Goal: Task Accomplishment & Management: Manage account settings

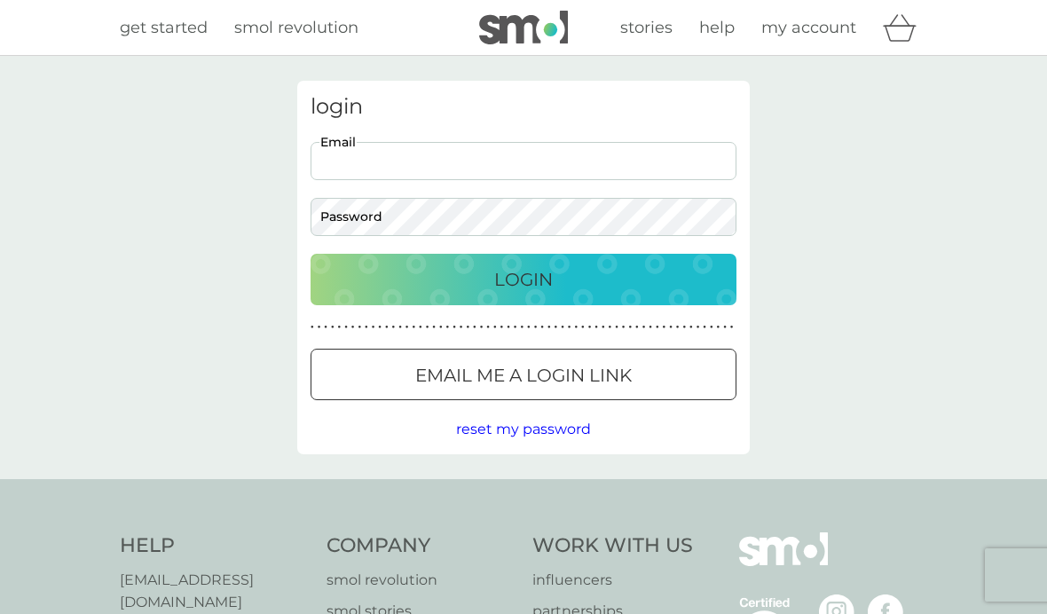
click at [480, 160] on input "Email" at bounding box center [524, 161] width 426 height 38
type input "[EMAIL_ADDRESS][DOMAIN_NAME]"
click at [524, 279] on button "Login" at bounding box center [524, 279] width 426 height 51
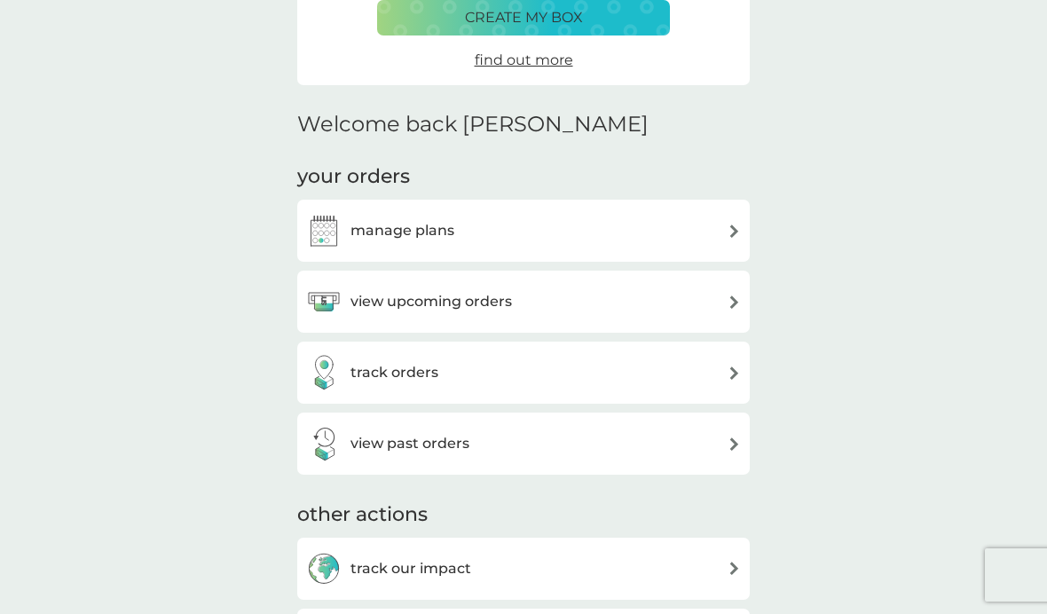
scroll to position [339, 0]
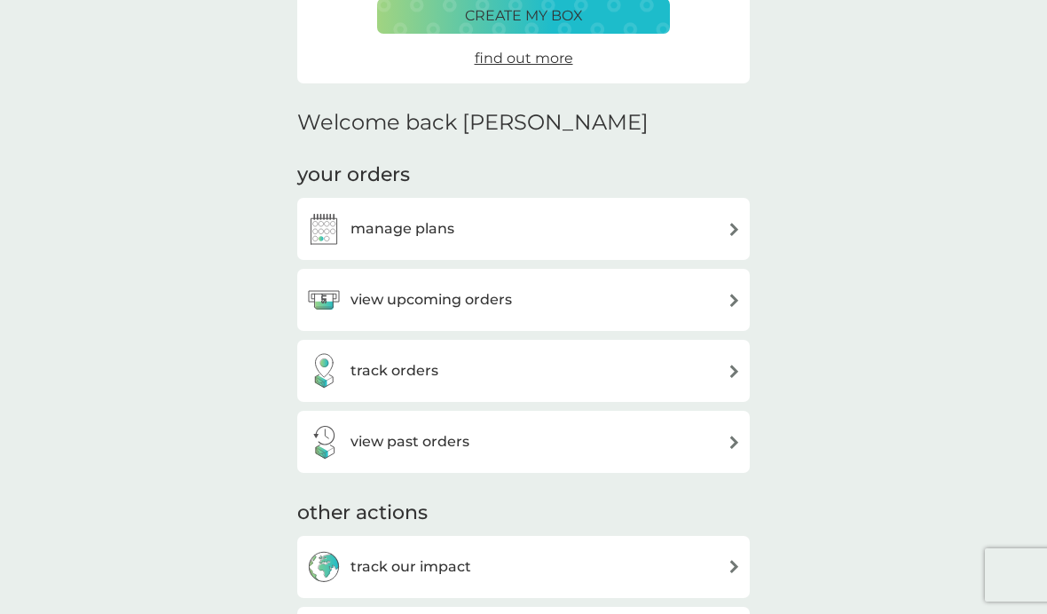
click at [731, 228] on img at bounding box center [734, 229] width 13 height 13
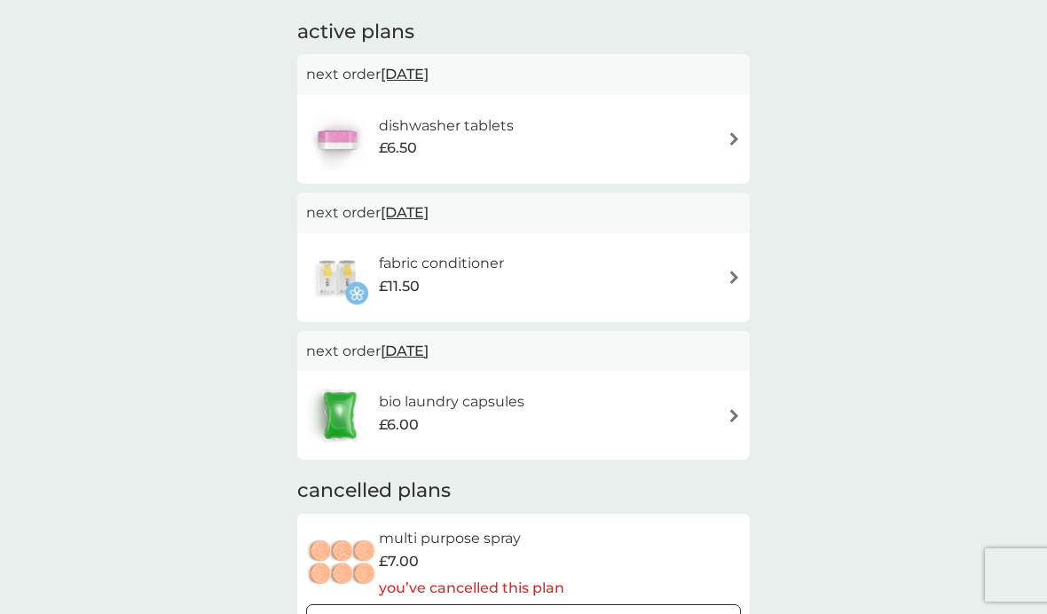
scroll to position [301, 0]
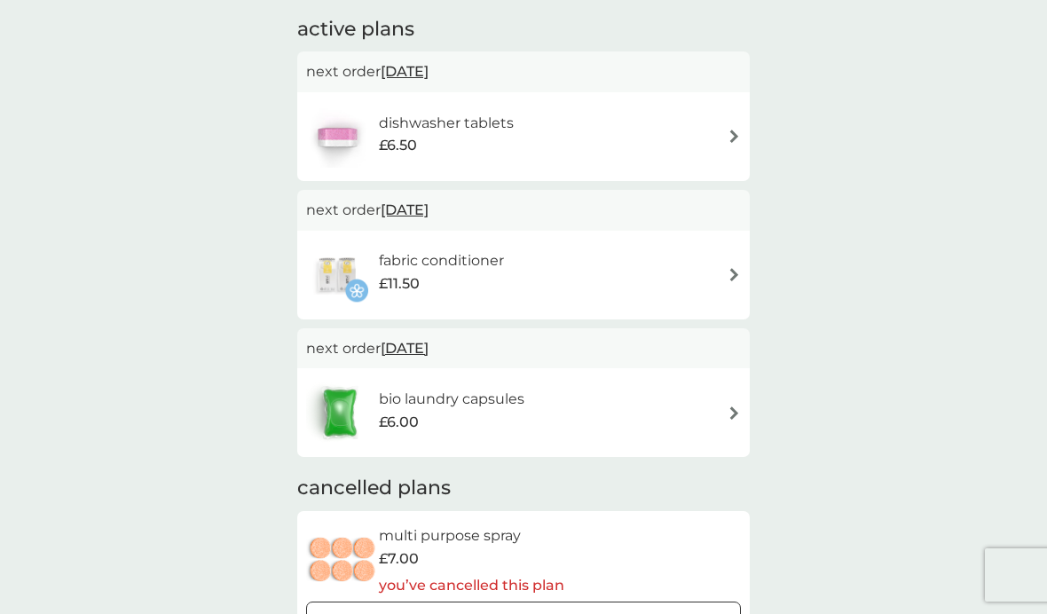
click at [429, 351] on span "26 Oct 2025" at bounding box center [405, 348] width 48 height 35
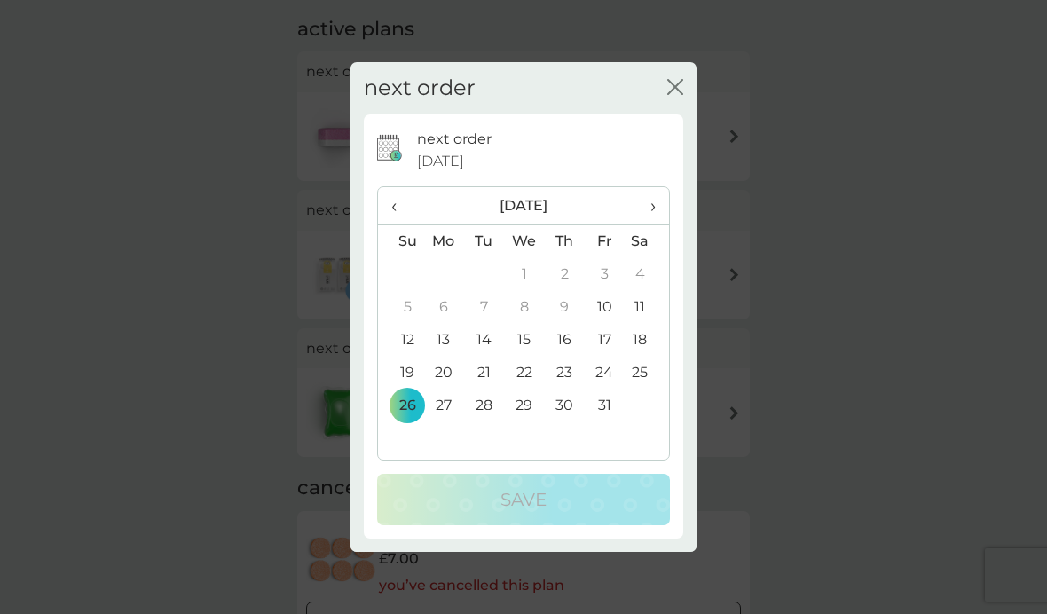
click at [644, 390] on td "25" at bounding box center [647, 373] width 44 height 33
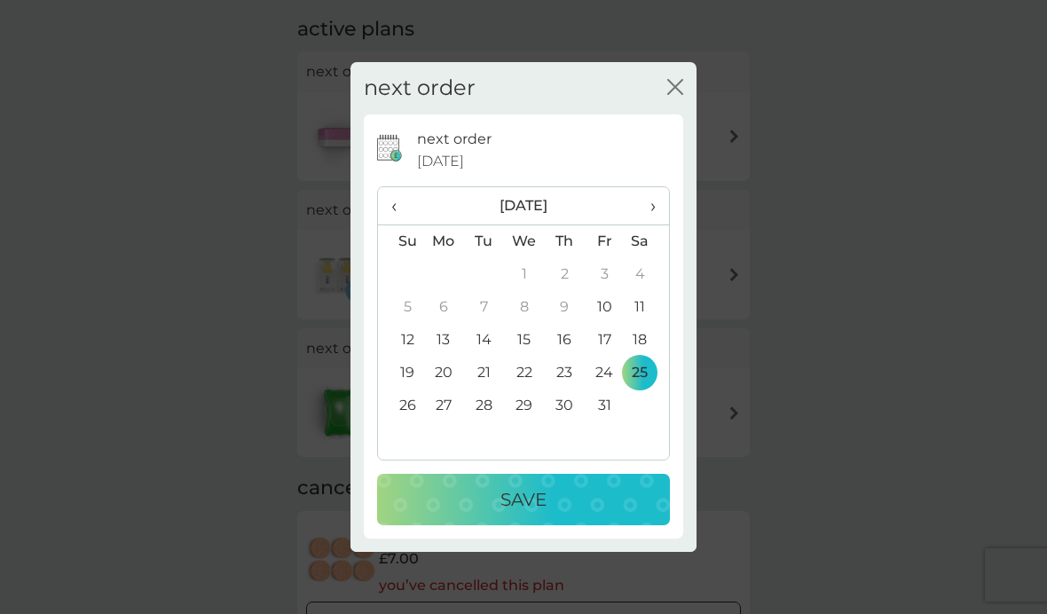
click at [606, 390] on td "24" at bounding box center [605, 373] width 40 height 33
click at [537, 514] on p "Save" at bounding box center [524, 500] width 46 height 28
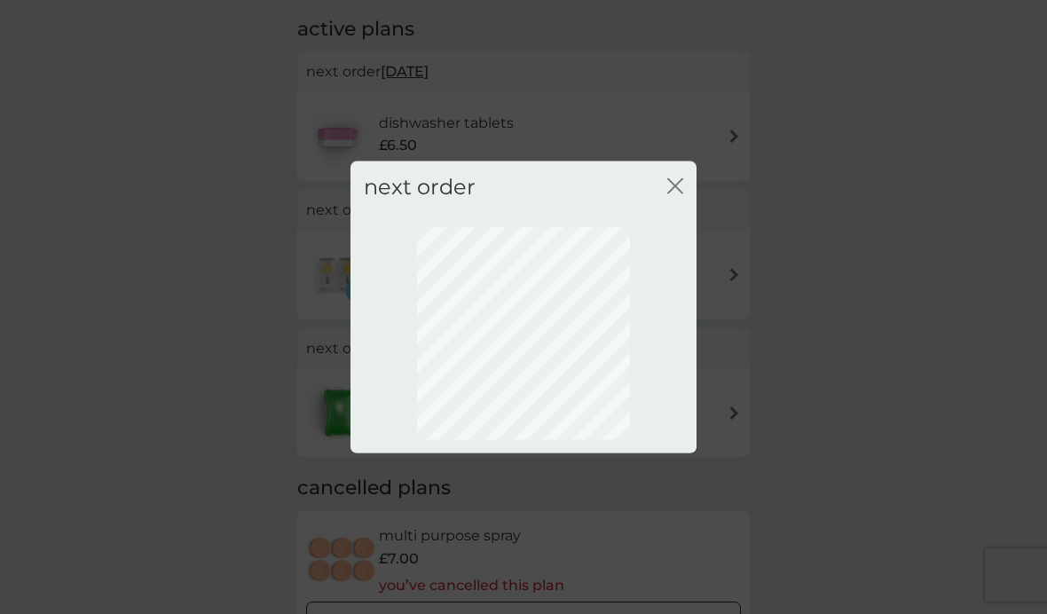
scroll to position [66, 0]
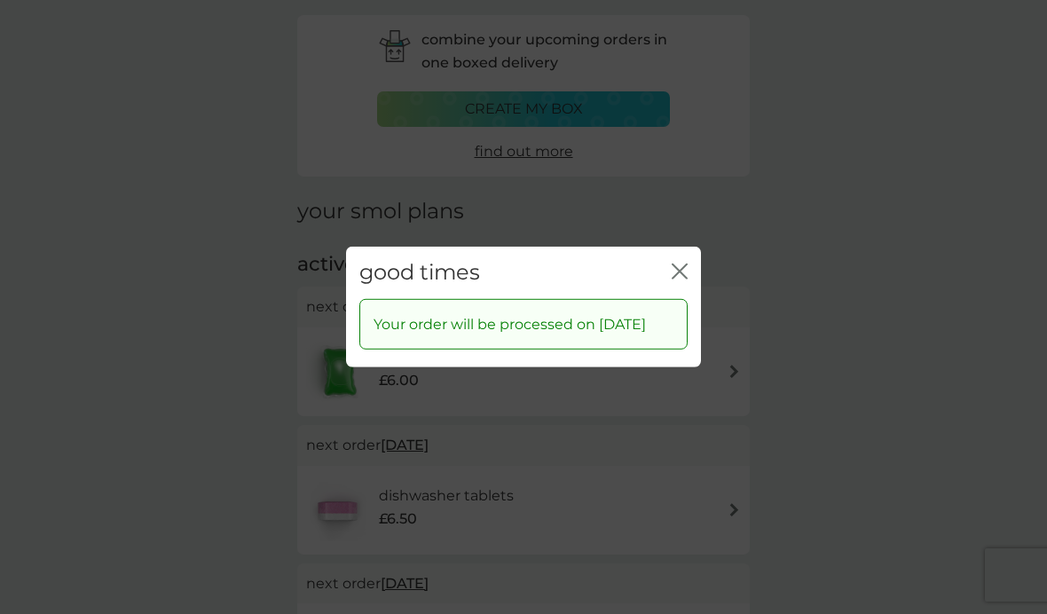
click at [675, 280] on icon "close" at bounding box center [680, 272] width 16 height 16
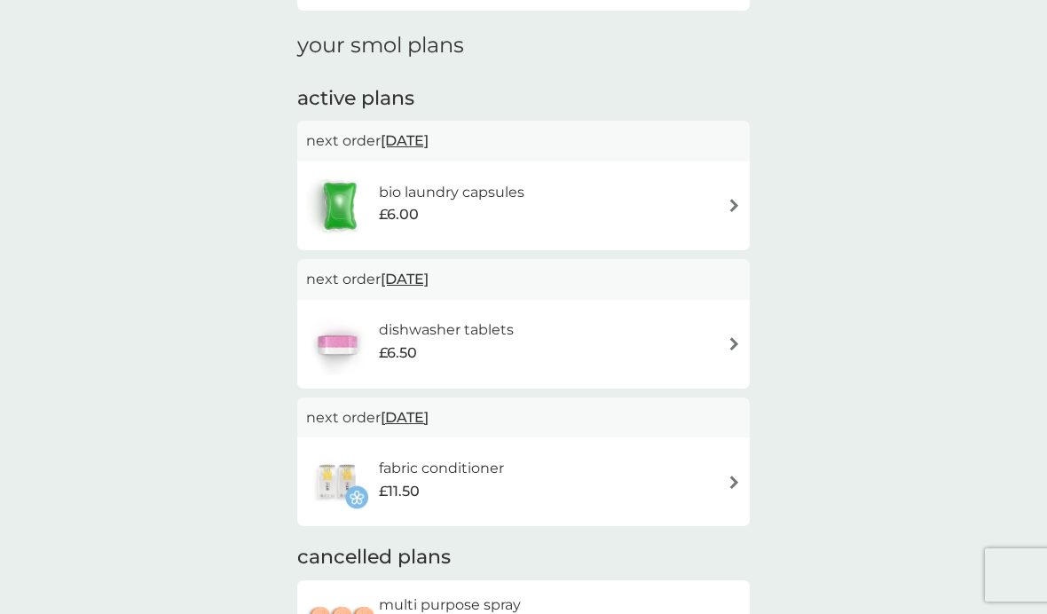
scroll to position [233, 0]
click at [467, 334] on h6 "dishwasher tablets" at bounding box center [446, 329] width 135 height 23
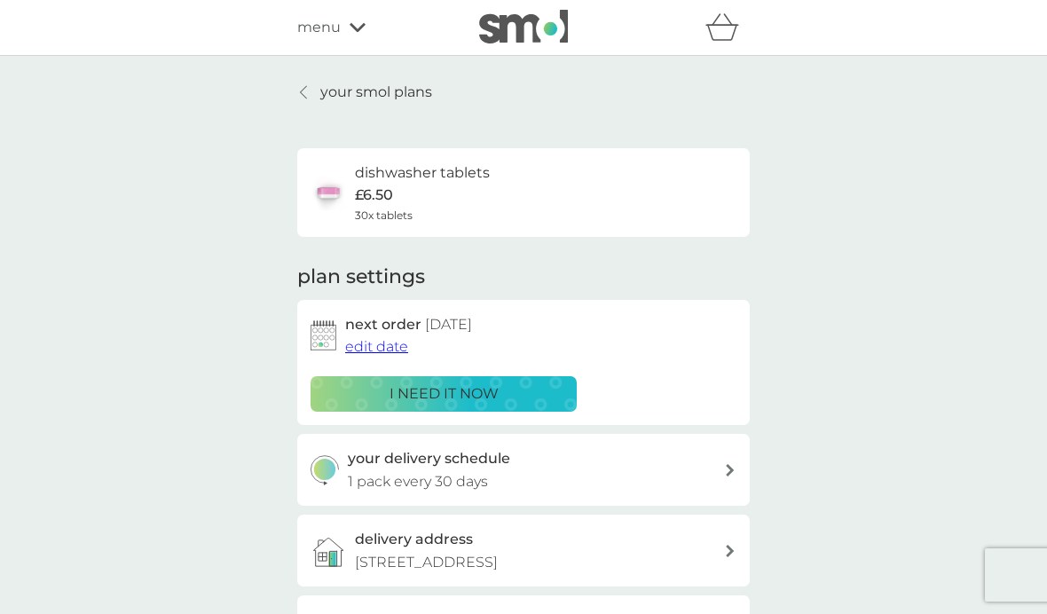
click at [383, 345] on span "edit date" at bounding box center [376, 346] width 63 height 17
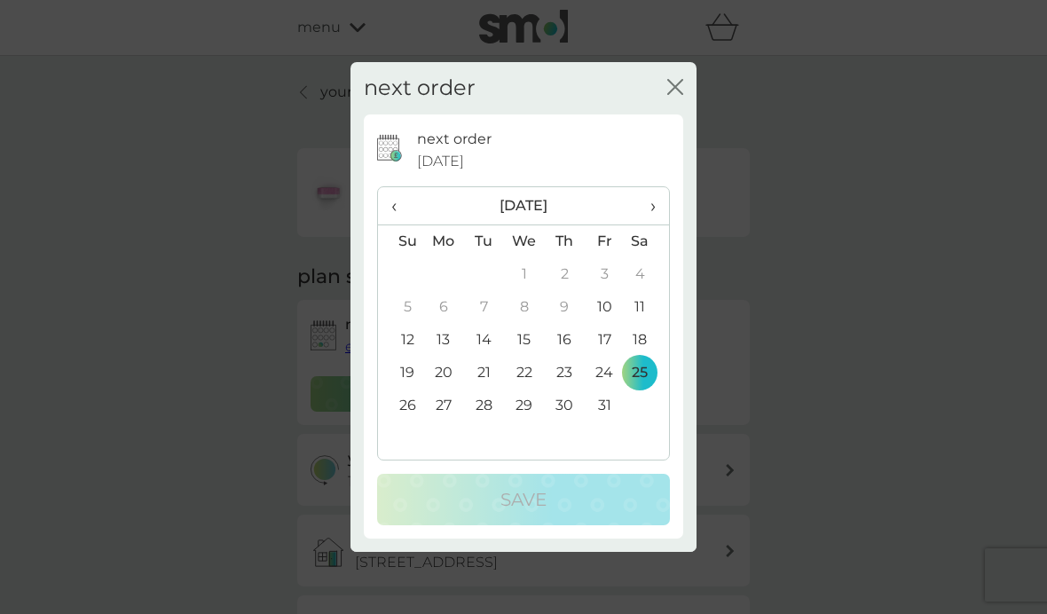
click at [607, 390] on td "24" at bounding box center [605, 373] width 40 height 33
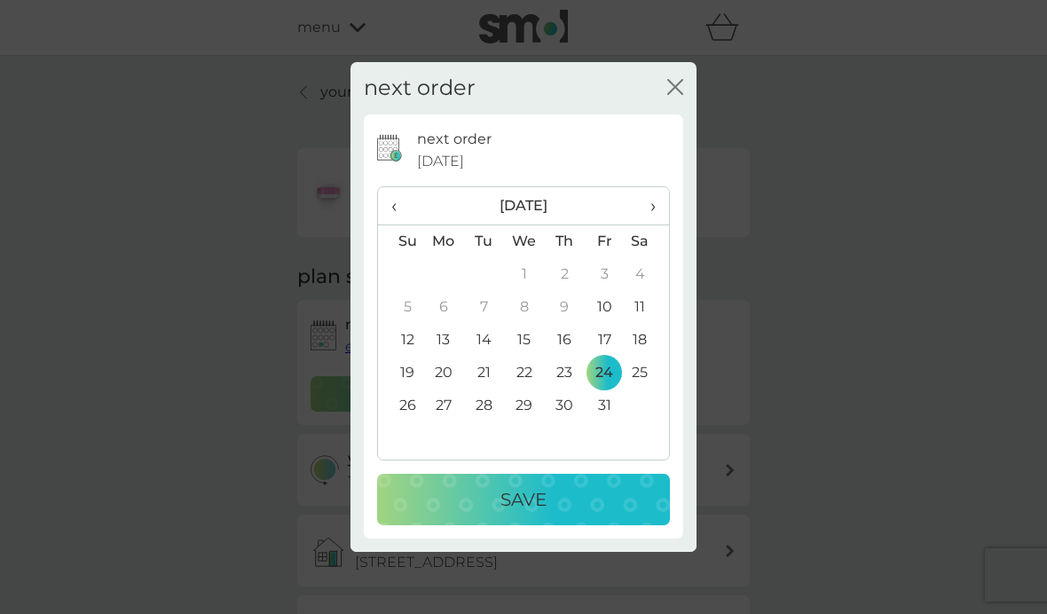
click at [526, 514] on p "Save" at bounding box center [524, 500] width 46 height 28
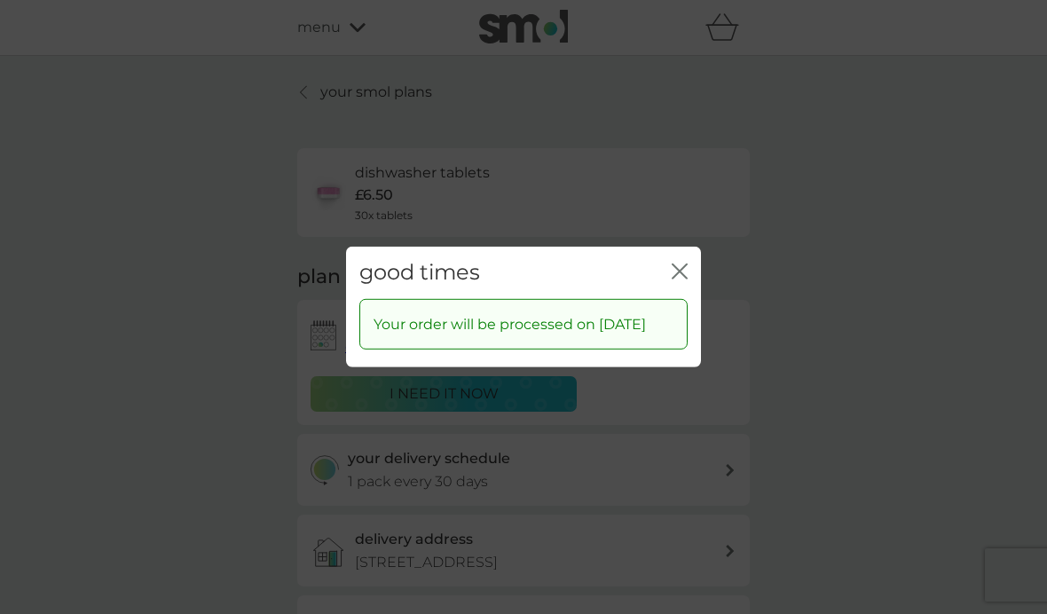
click at [682, 280] on icon "close" at bounding box center [680, 272] width 16 height 16
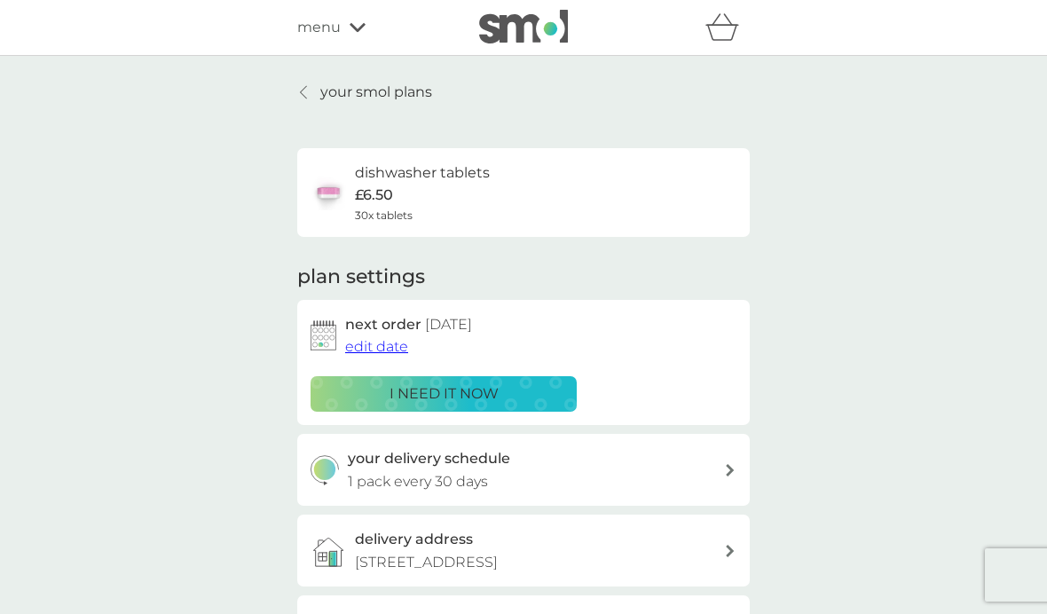
click at [312, 102] on link "your smol plans" at bounding box center [364, 92] width 135 height 23
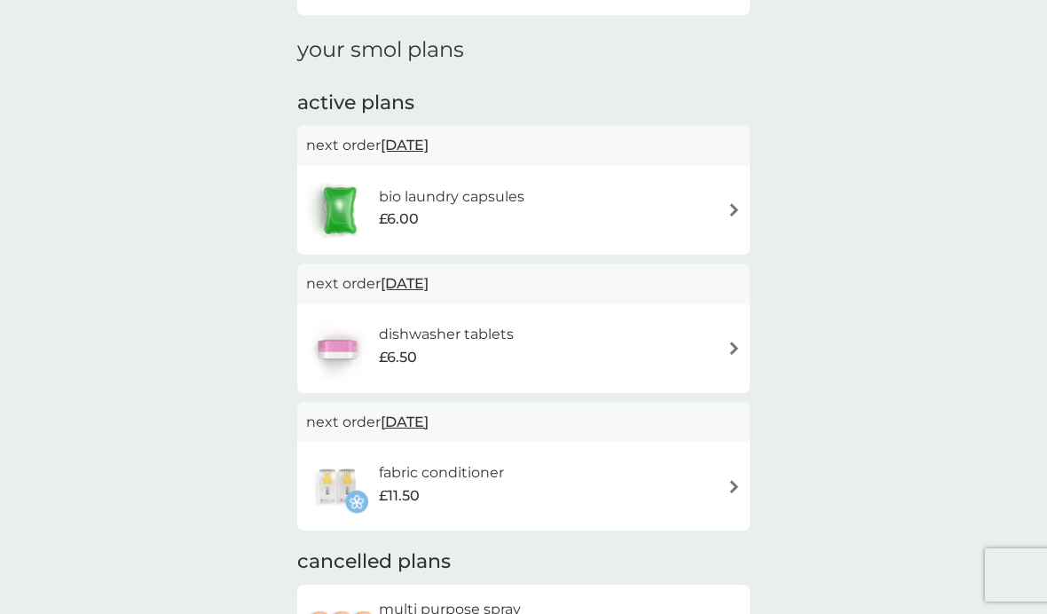
scroll to position [230, 0]
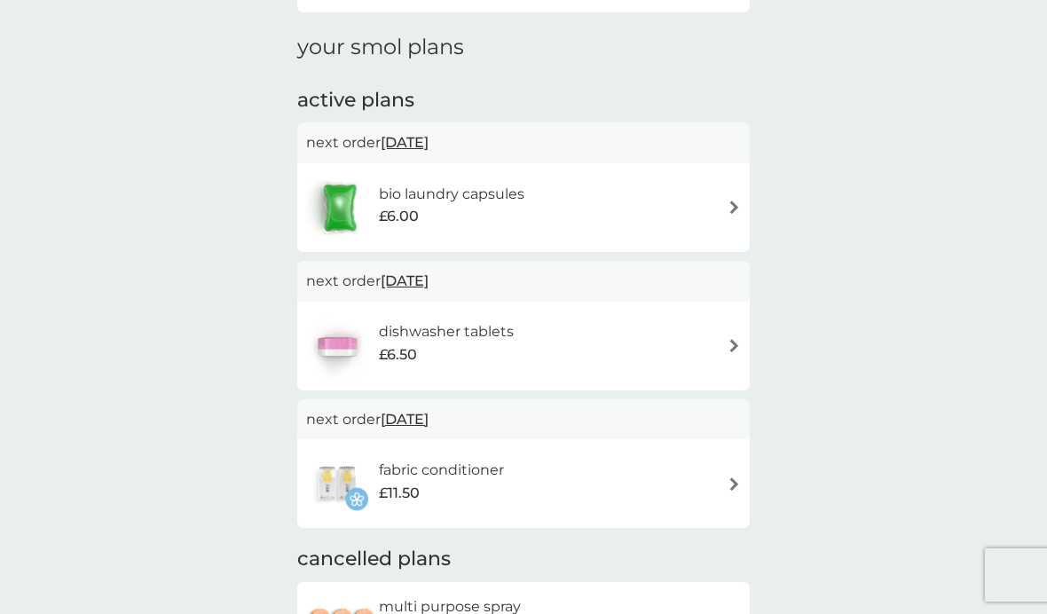
click at [429, 424] on span "25 Oct 2025" at bounding box center [405, 419] width 48 height 35
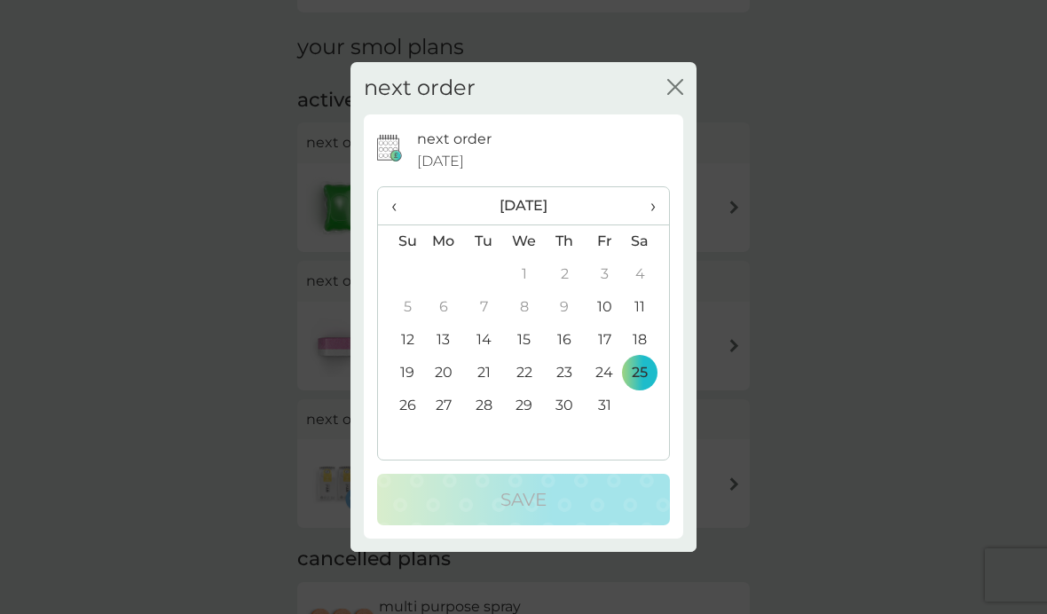
click at [598, 390] on td "24" at bounding box center [605, 373] width 40 height 33
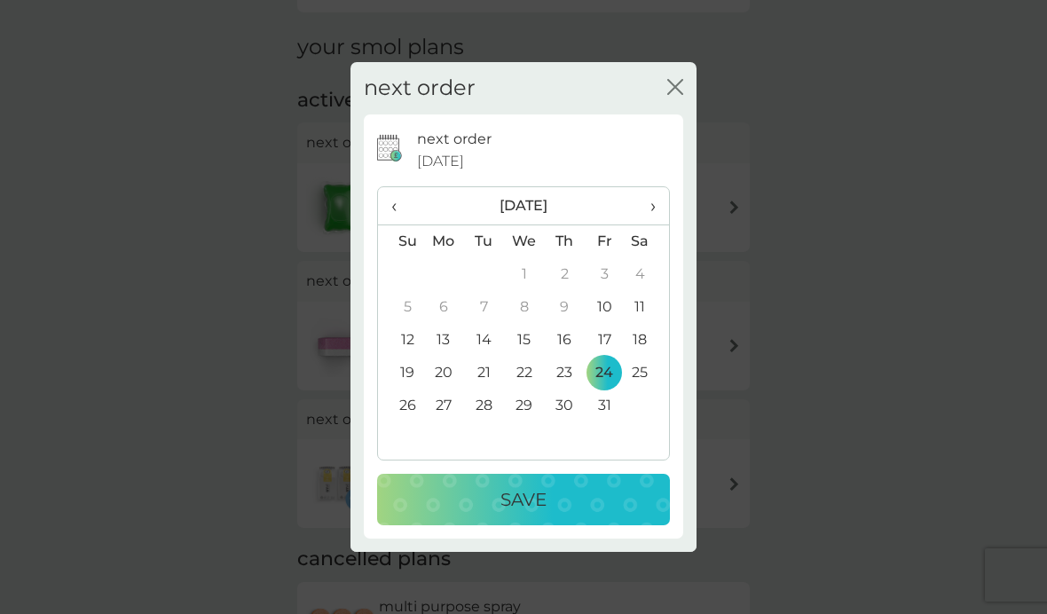
click at [491, 514] on div "Save" at bounding box center [523, 500] width 257 height 28
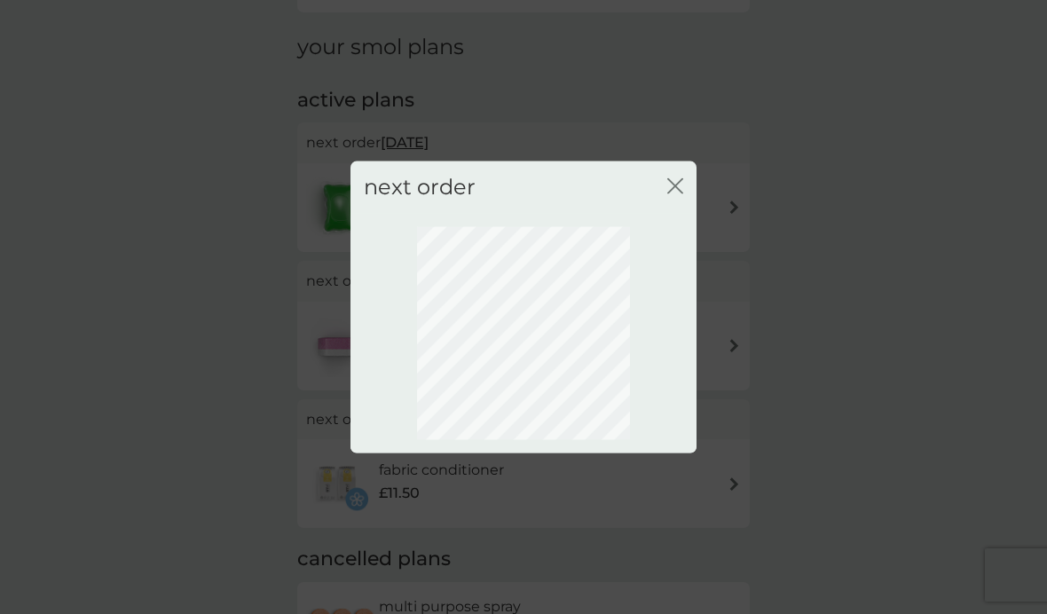
scroll to position [66, 0]
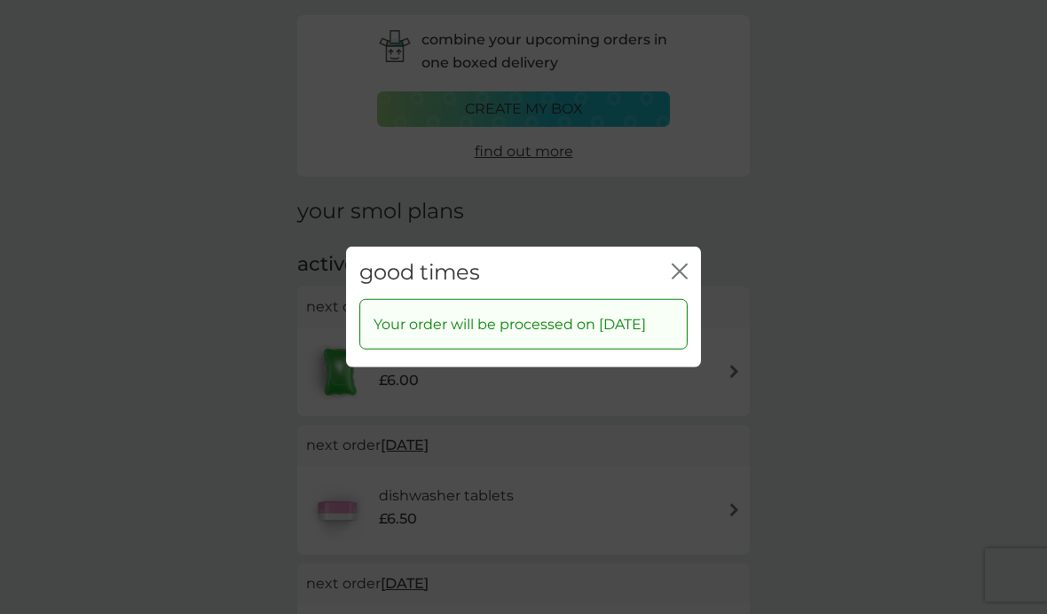
click at [678, 280] on icon "close" at bounding box center [680, 272] width 16 height 16
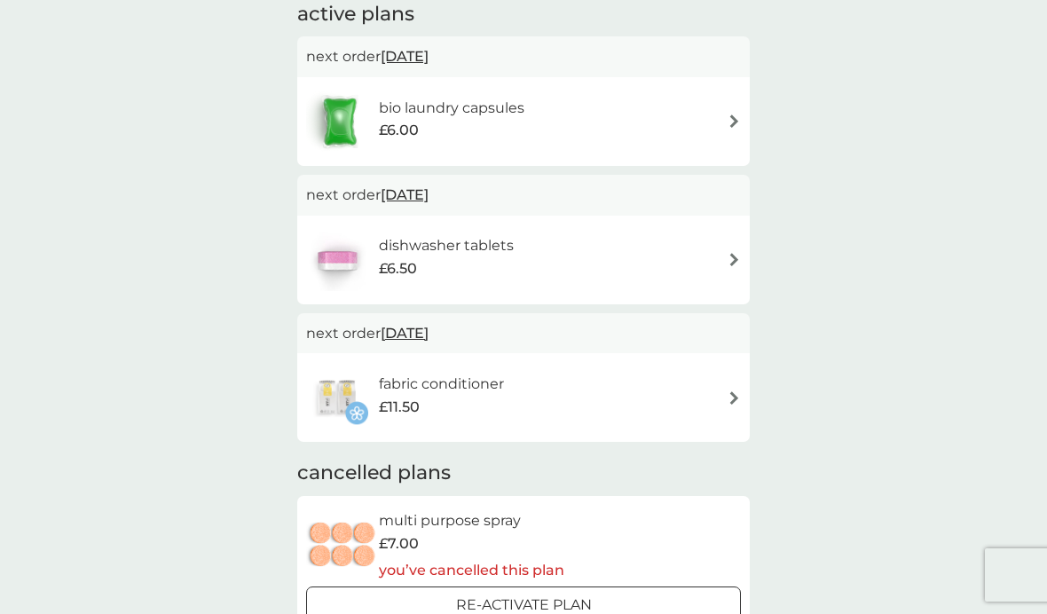
scroll to position [0, 0]
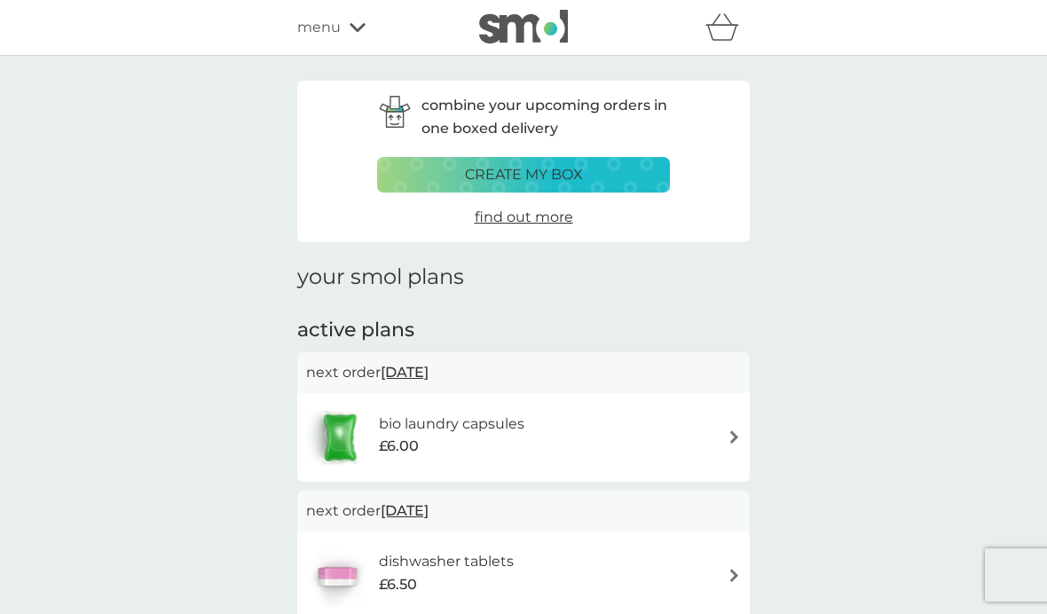
click at [351, 37] on div "menu" at bounding box center [372, 27] width 151 height 23
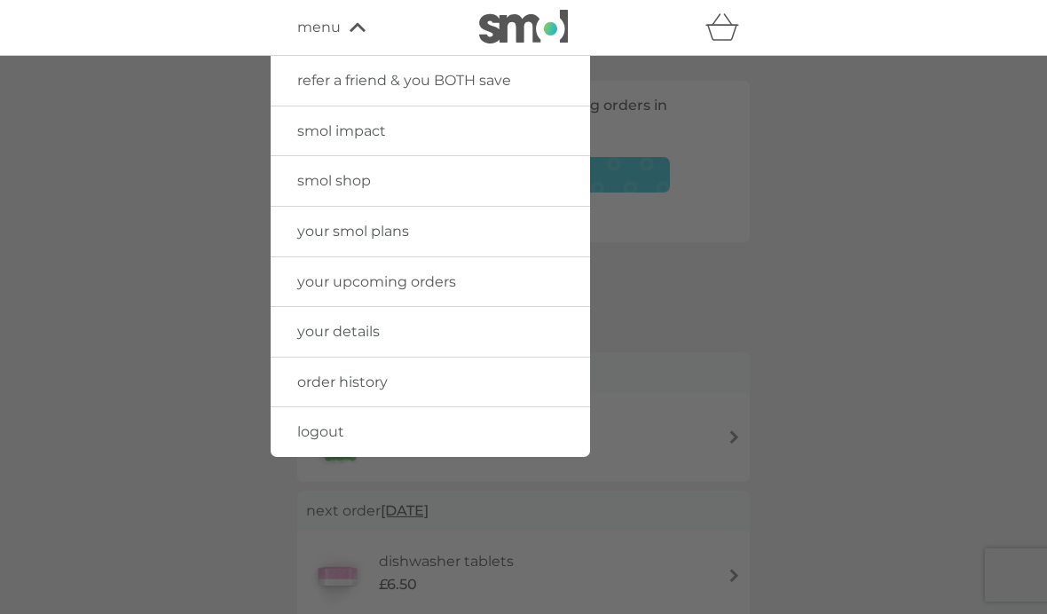
click at [344, 186] on span "smol shop" at bounding box center [334, 180] width 74 height 17
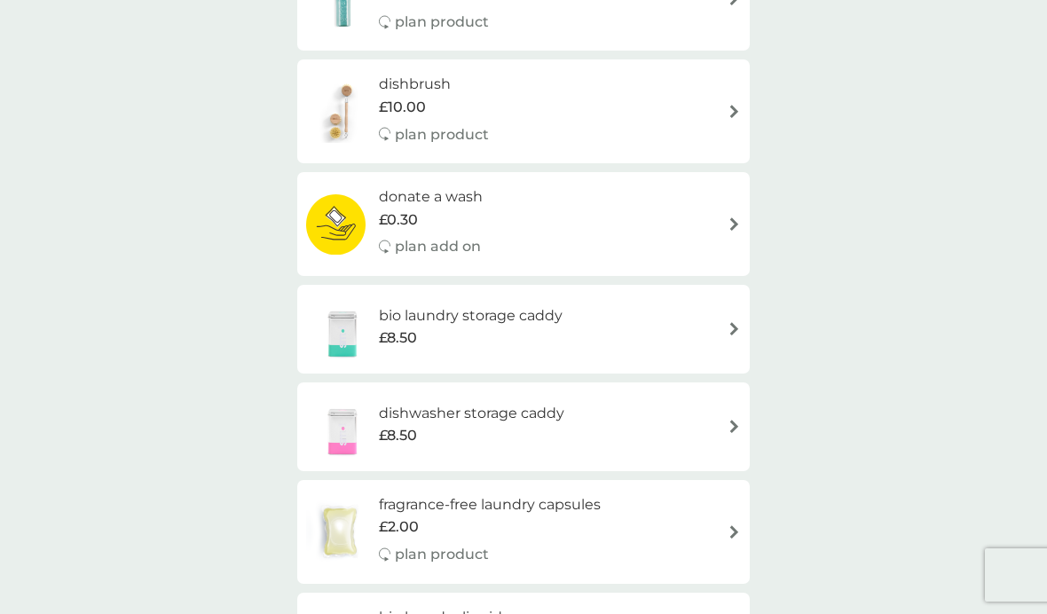
scroll to position [569, 0]
click at [413, 97] on span "£10.00" at bounding box center [402, 108] width 47 height 23
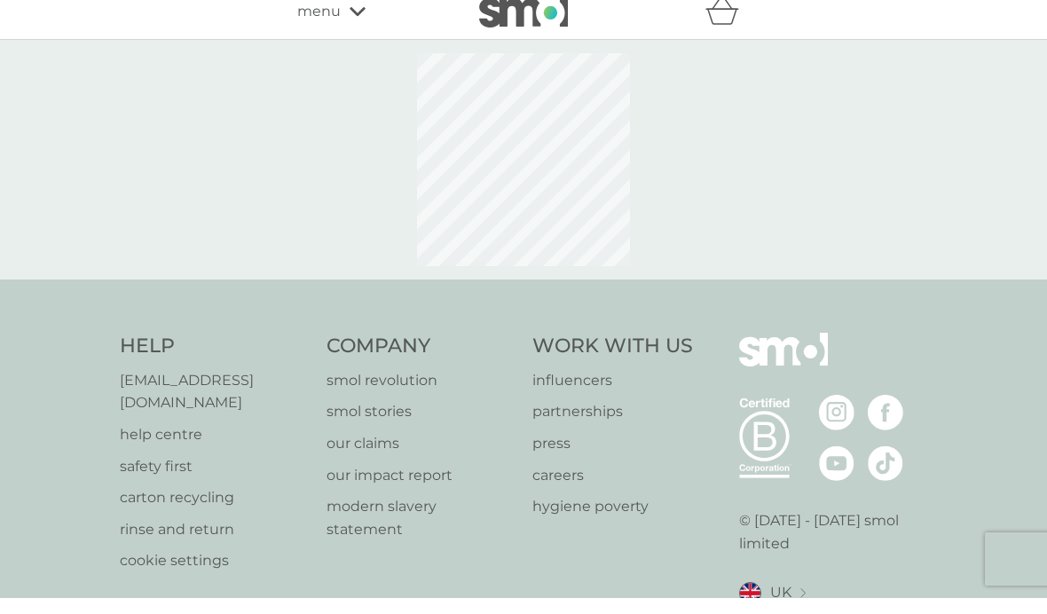
scroll to position [16, 0]
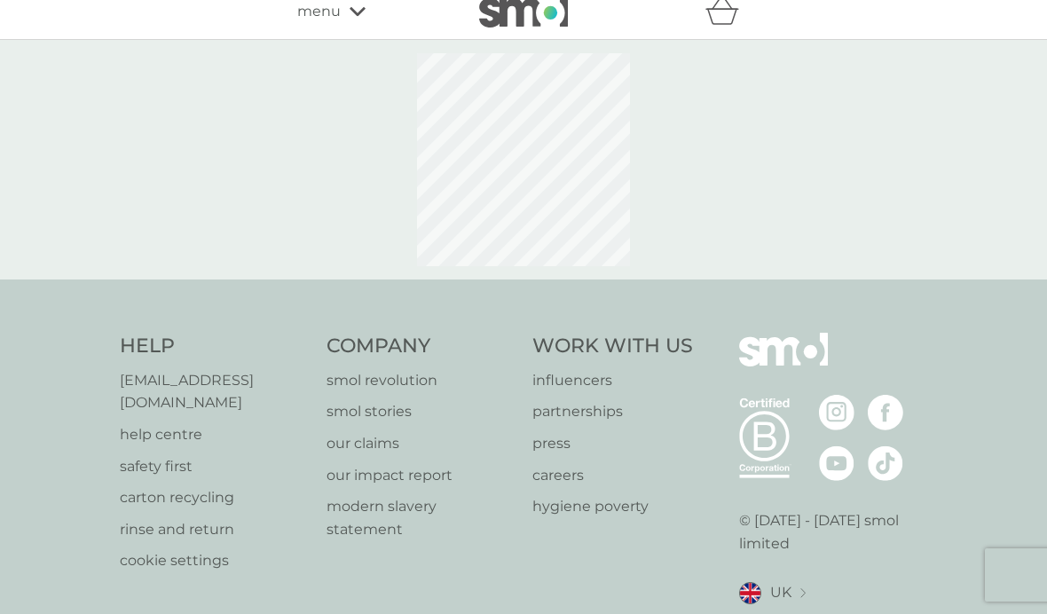
select select "245"
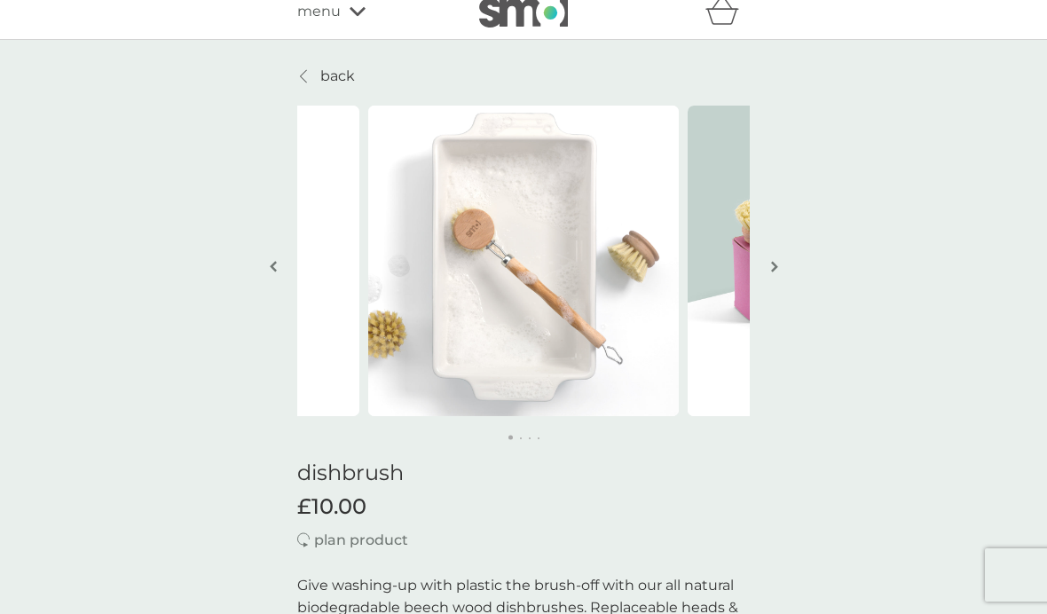
scroll to position [0, 0]
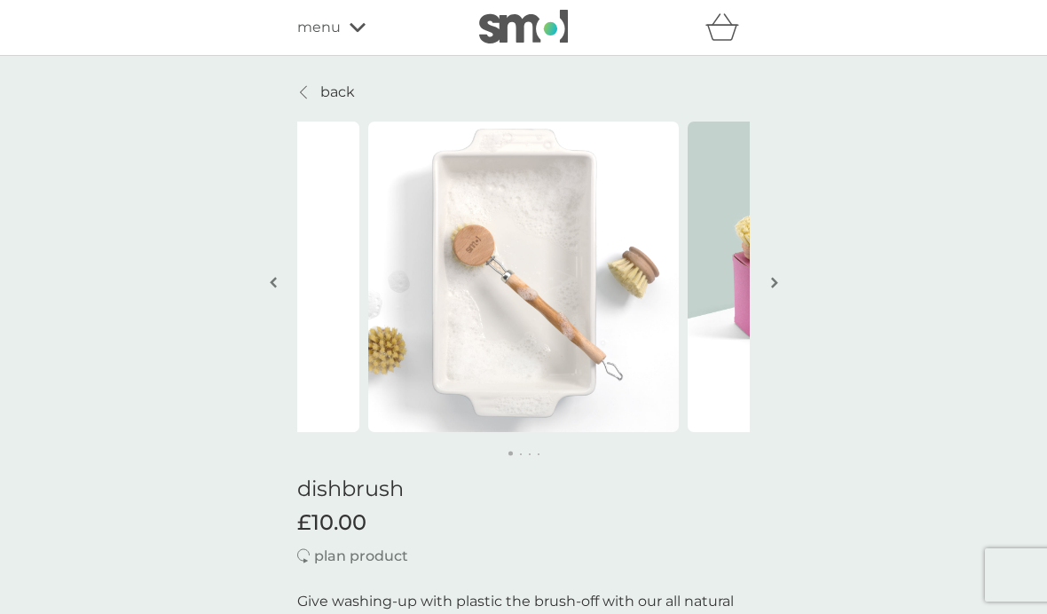
click at [330, 97] on p "back" at bounding box center [337, 92] width 35 height 23
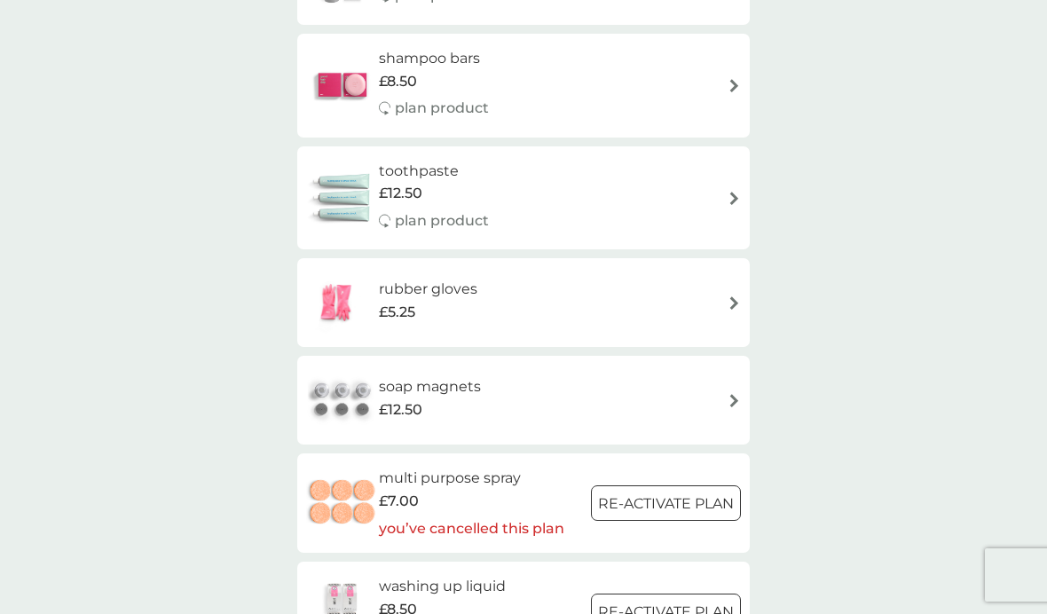
scroll to position [2031, 0]
click at [722, 281] on div "rubber gloves £5.25" at bounding box center [523, 301] width 435 height 62
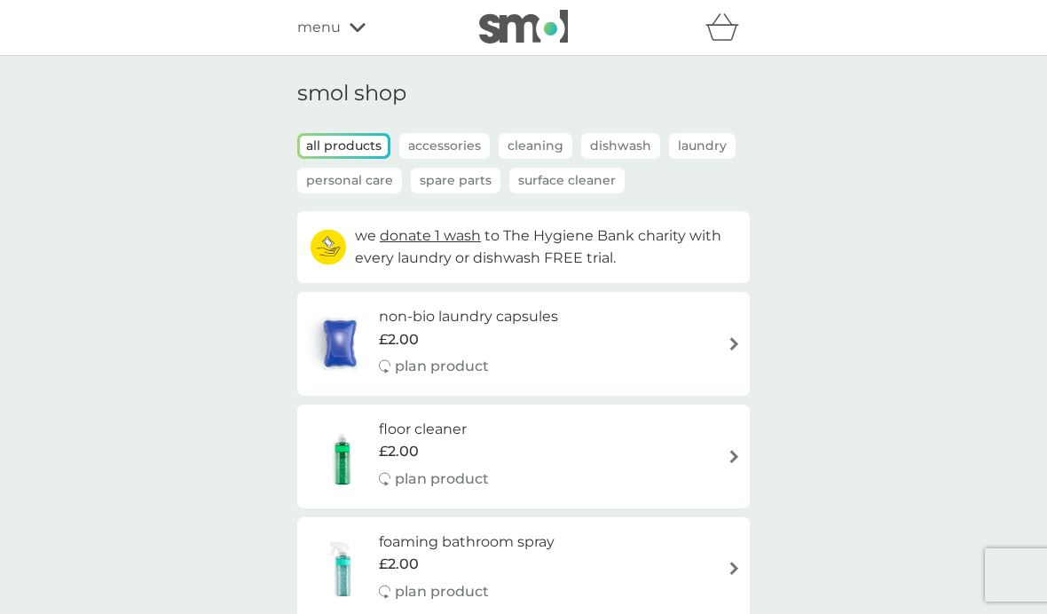
click at [336, 32] on span "menu" at bounding box center [318, 27] width 43 height 23
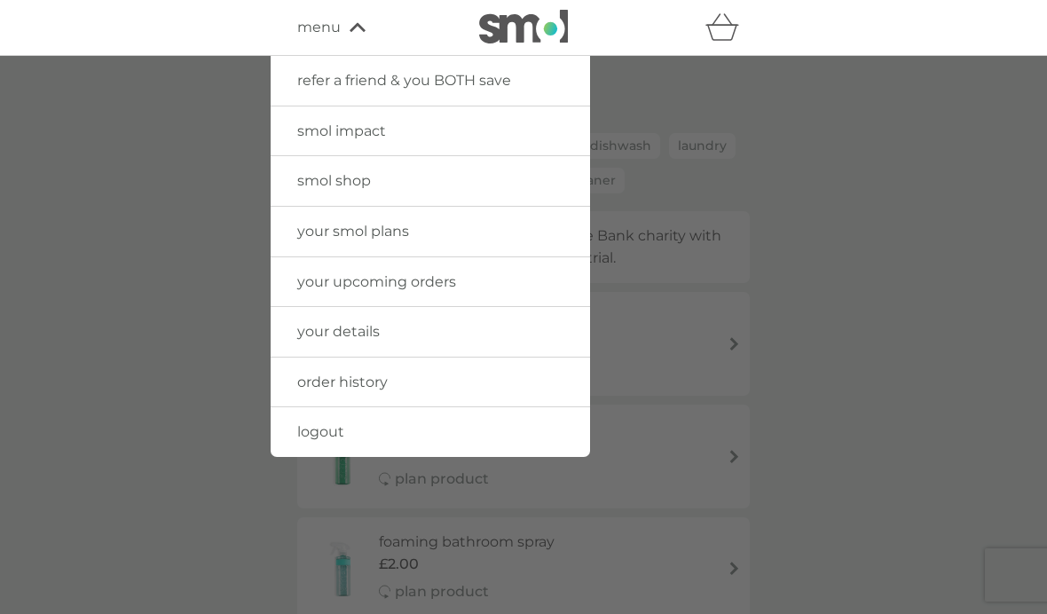
click at [336, 427] on span "logout" at bounding box center [320, 431] width 47 height 17
